Goal: Find specific page/section: Find specific page/section

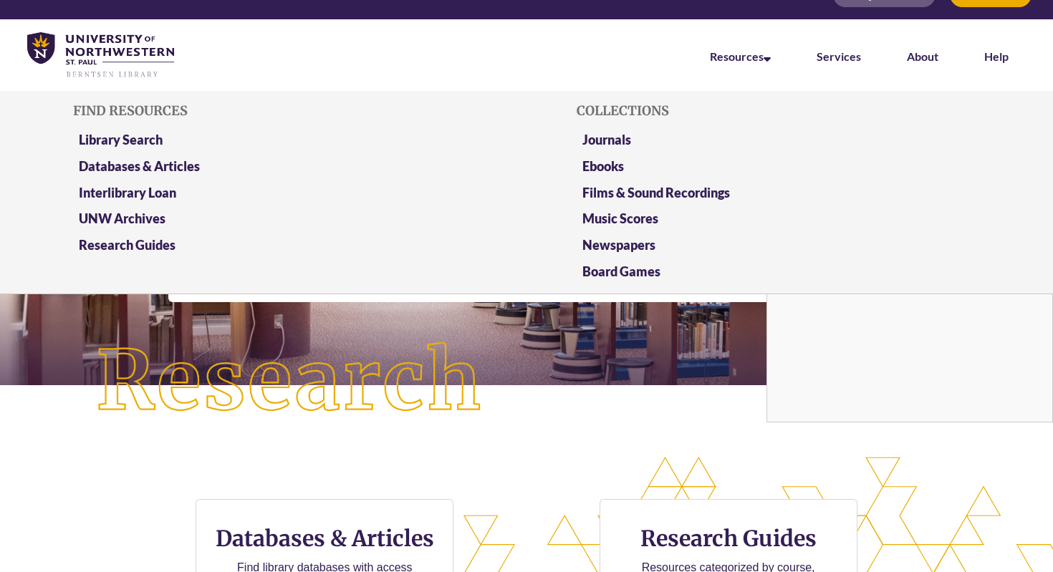
scroll to position [29, 0]
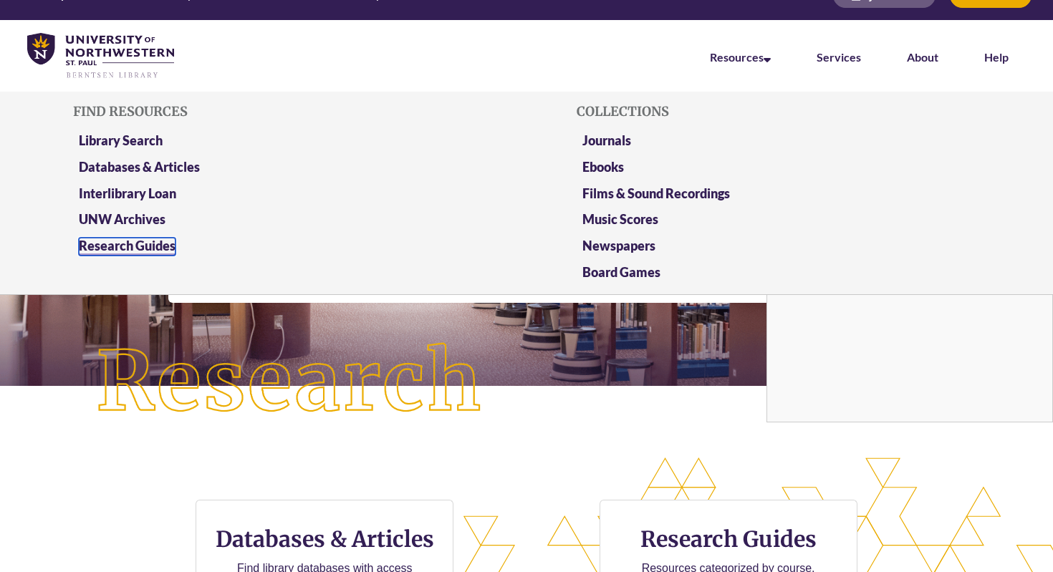
click at [142, 250] on link "Research Guides" at bounding box center [127, 247] width 97 height 18
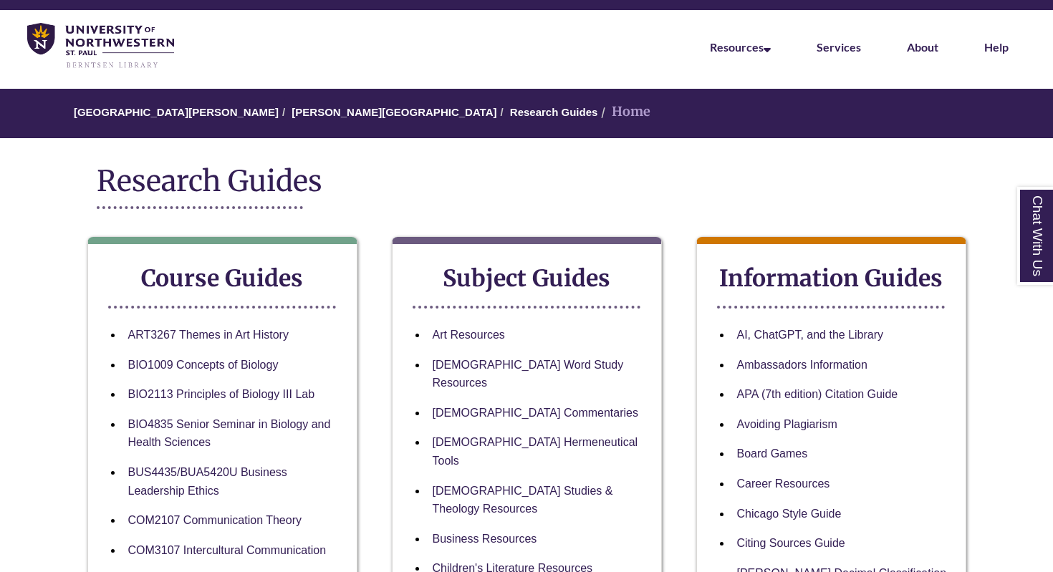
scroll to position [49, 0]
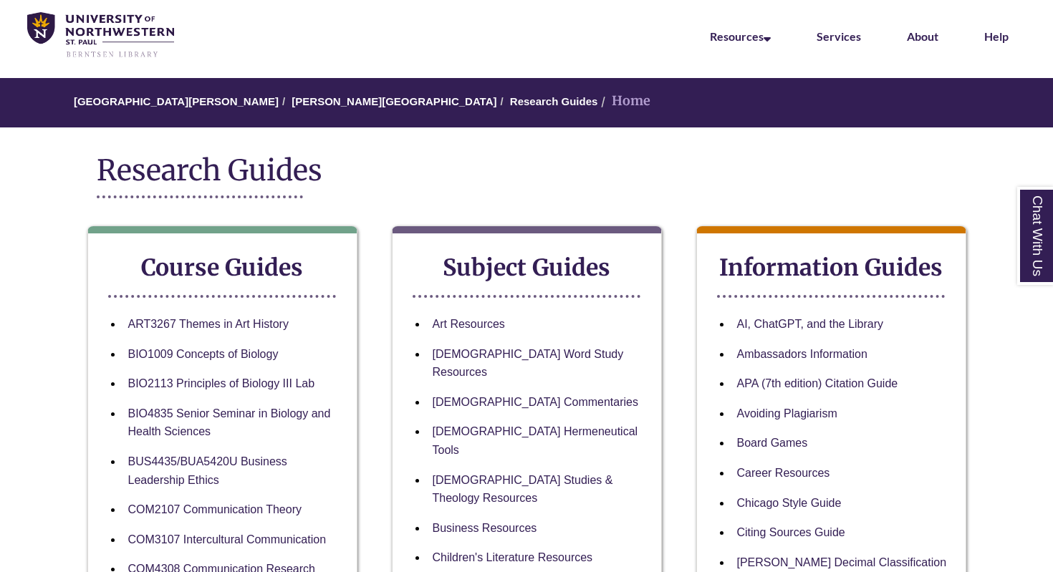
click at [222, 271] on strong "Course Guides" at bounding box center [222, 268] width 162 height 29
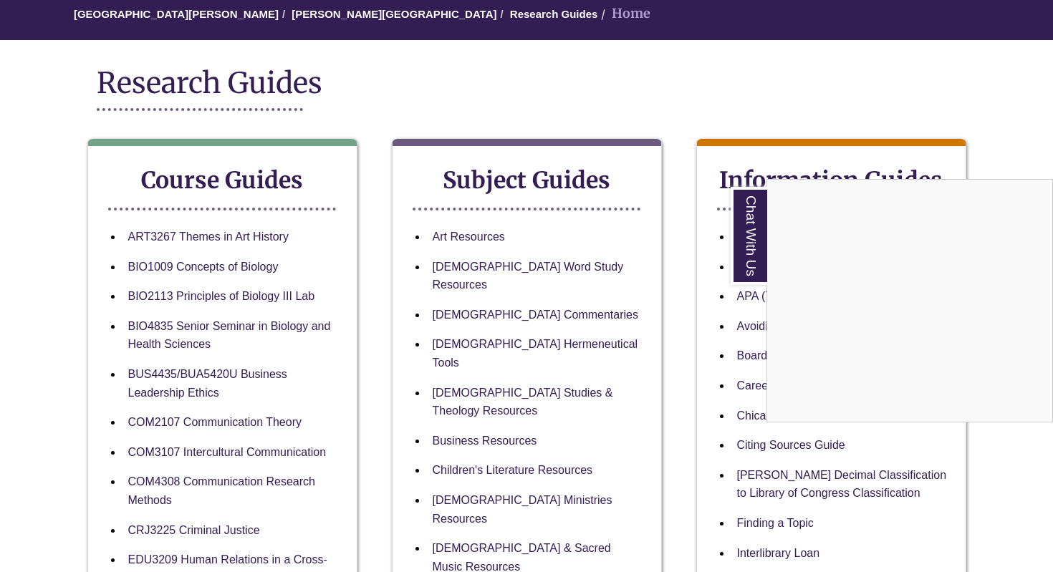
scroll to position [158, 0]
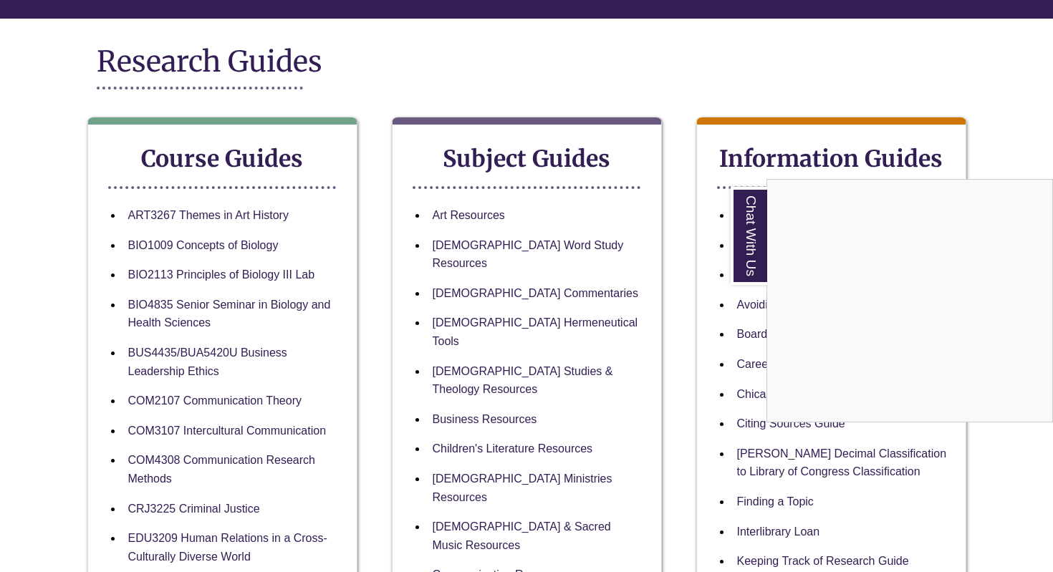
click at [759, 224] on link "Chat With Us" at bounding box center [749, 236] width 37 height 98
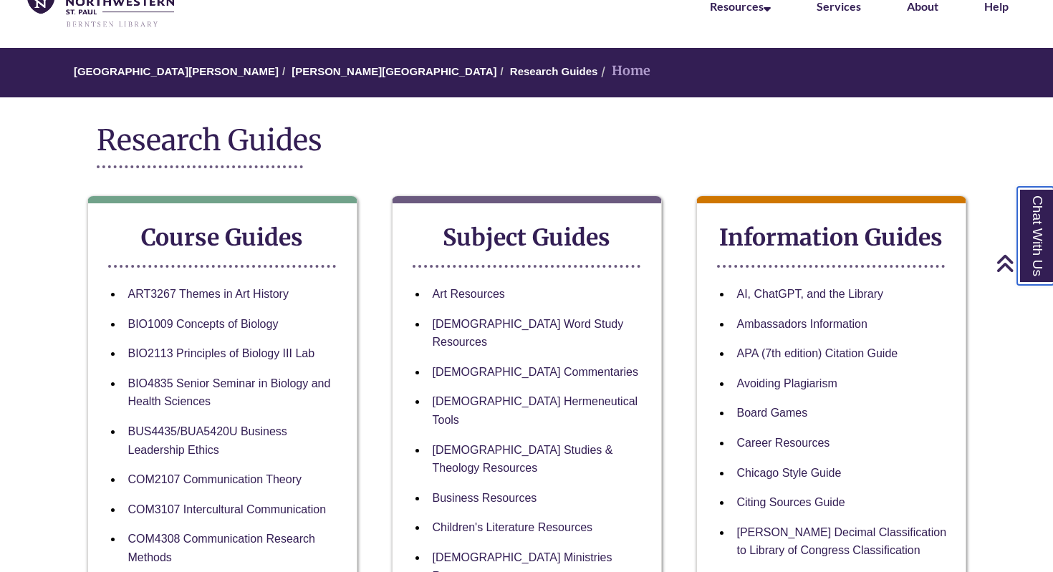
scroll to position [0, 0]
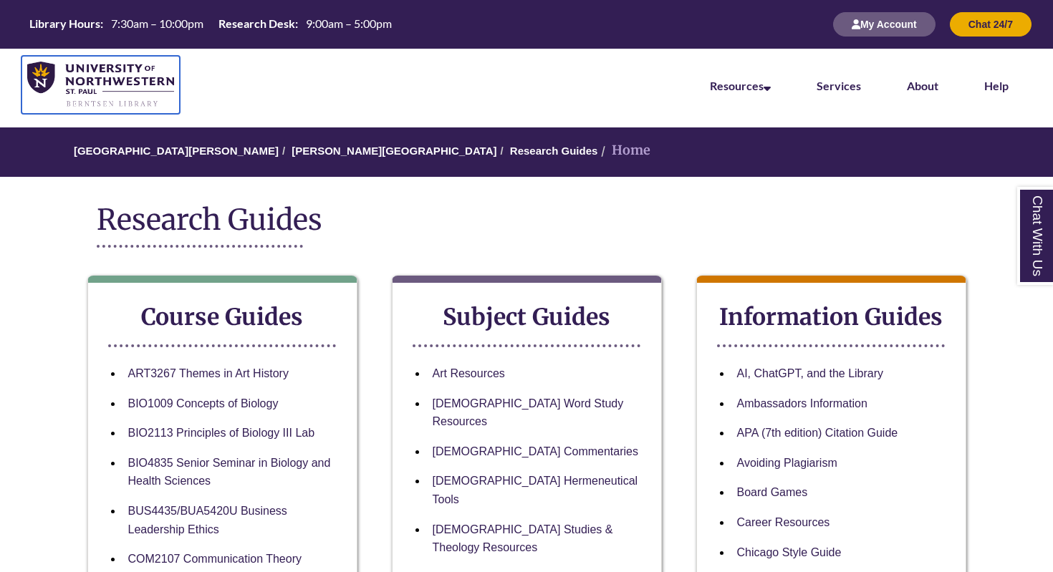
click at [72, 64] on img at bounding box center [100, 85] width 147 height 47
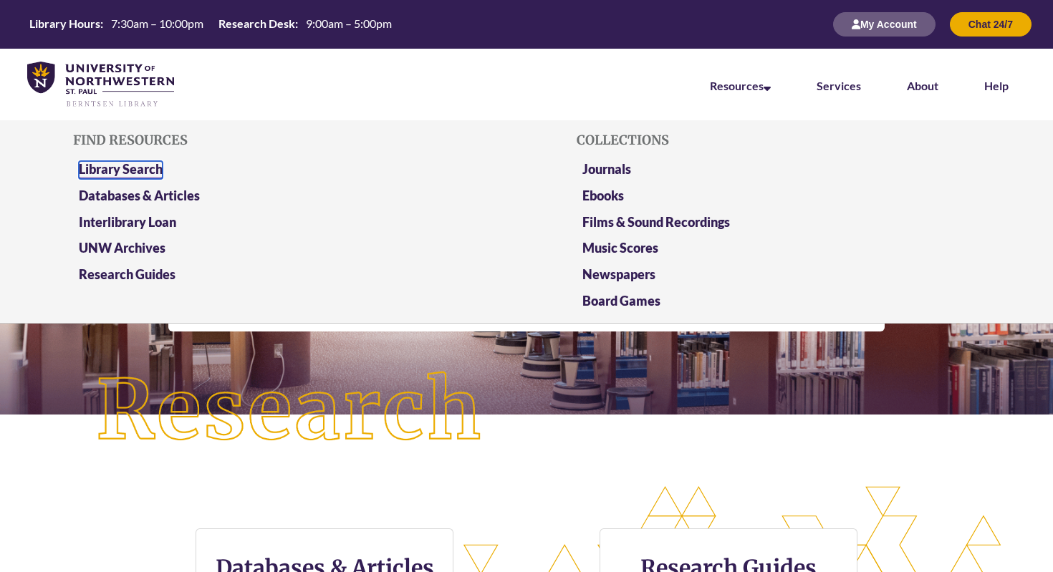
click at [142, 173] on link "Library Search" at bounding box center [121, 170] width 84 height 18
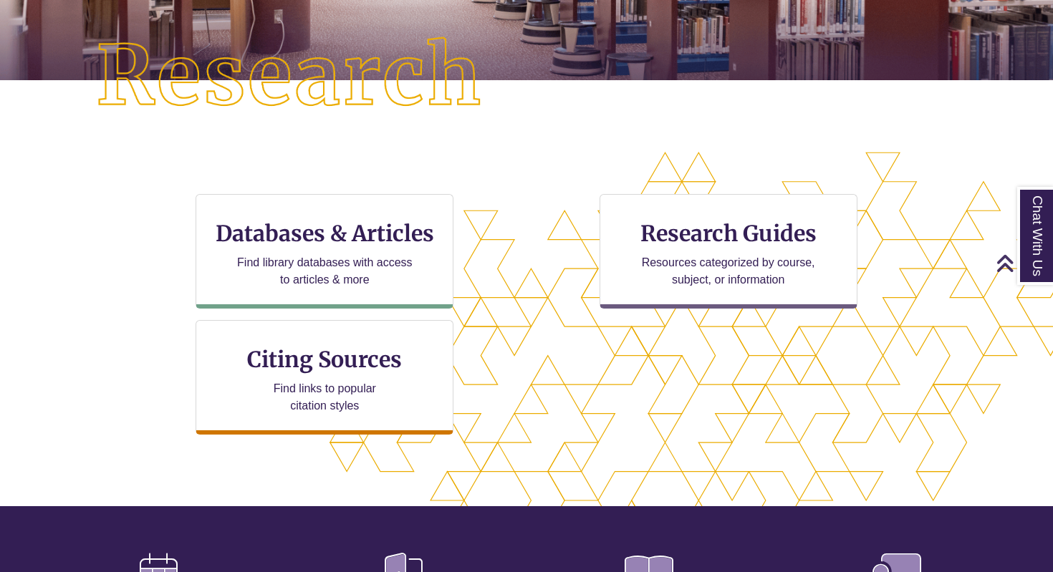
scroll to position [337, 0]
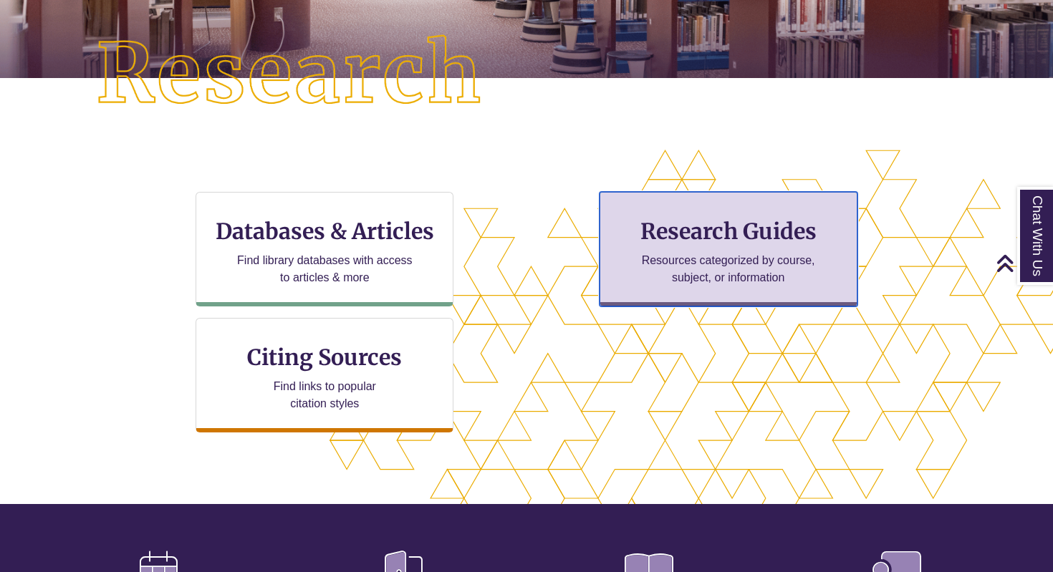
click at [746, 268] on p "Resources categorized by course, subject, or information" at bounding box center [728, 269] width 187 height 34
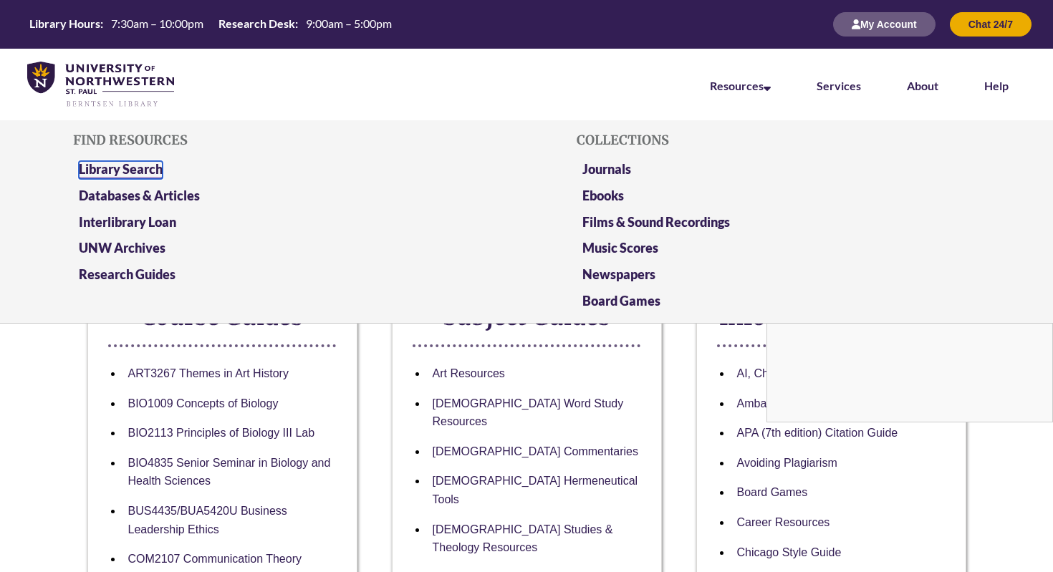
click at [135, 171] on link "Library Search" at bounding box center [121, 170] width 84 height 18
